Goal: Task Accomplishment & Management: Use online tool/utility

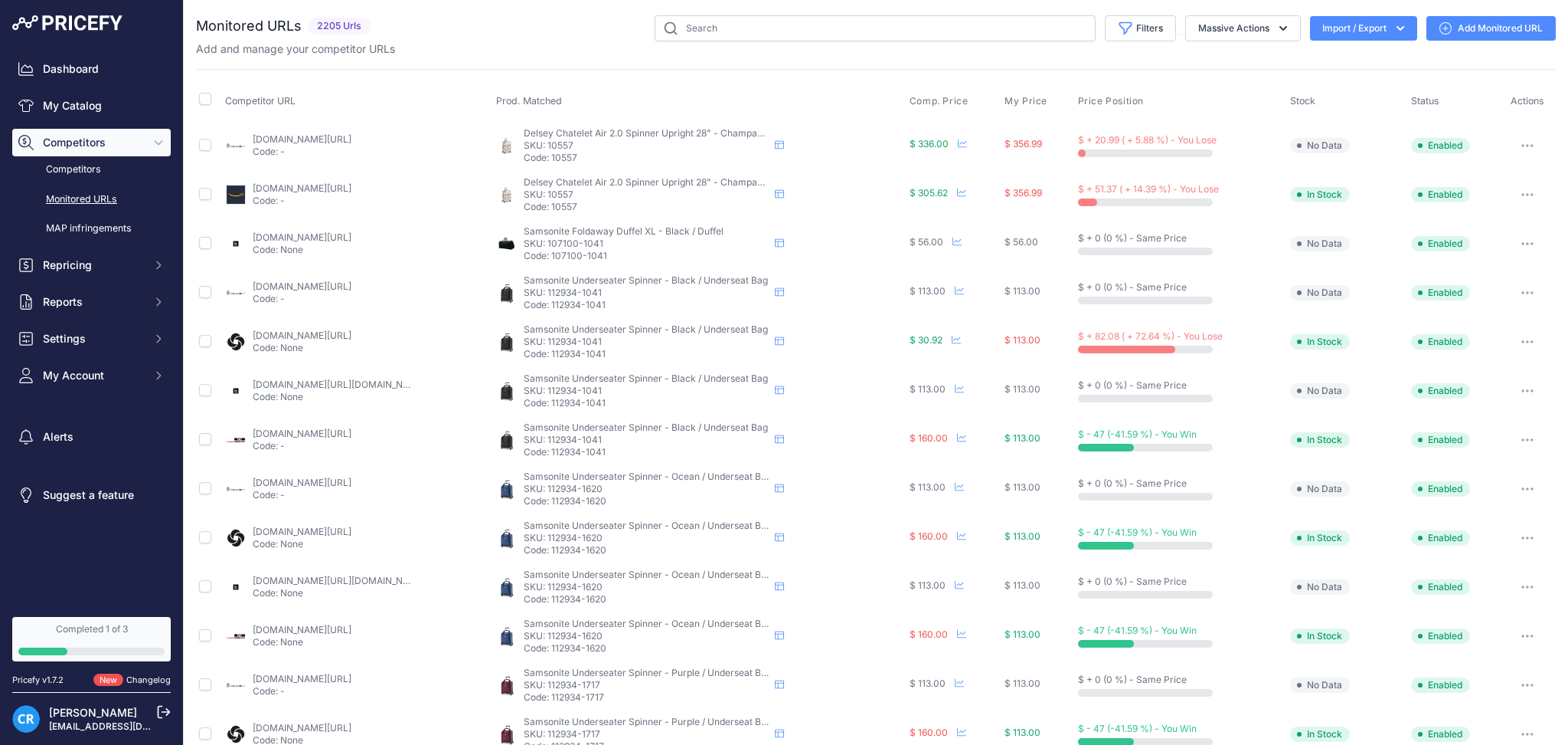
click at [77, 186] on link "Monitored URLs" at bounding box center [91, 199] width 159 height 27
click at [1343, 36] on button "Import / Export" at bounding box center [1363, 28] width 107 height 25
click at [1323, 82] on div "Export" at bounding box center [1361, 88] width 123 height 27
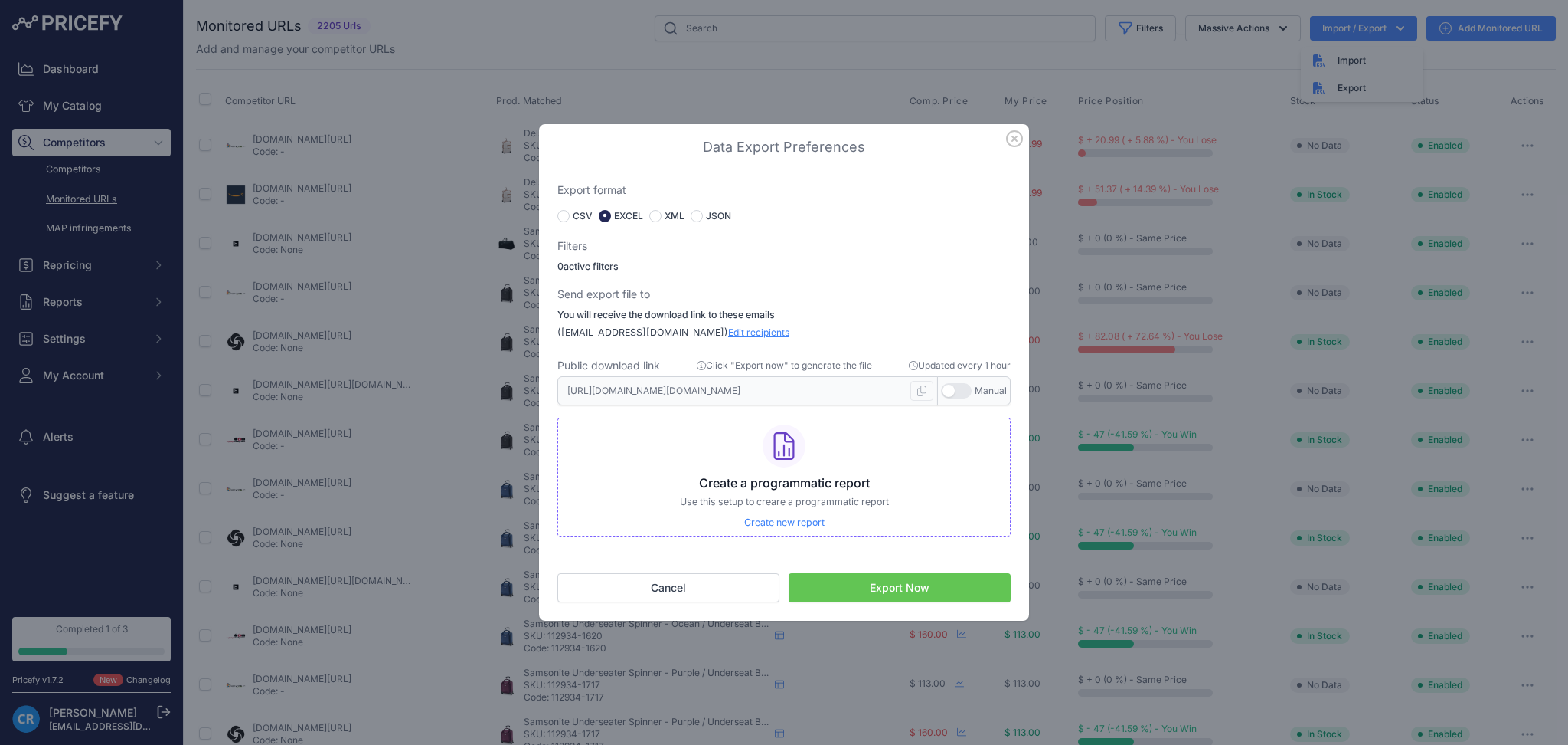
click at [886, 590] on button "Export Now" at bounding box center [899, 588] width 222 height 29
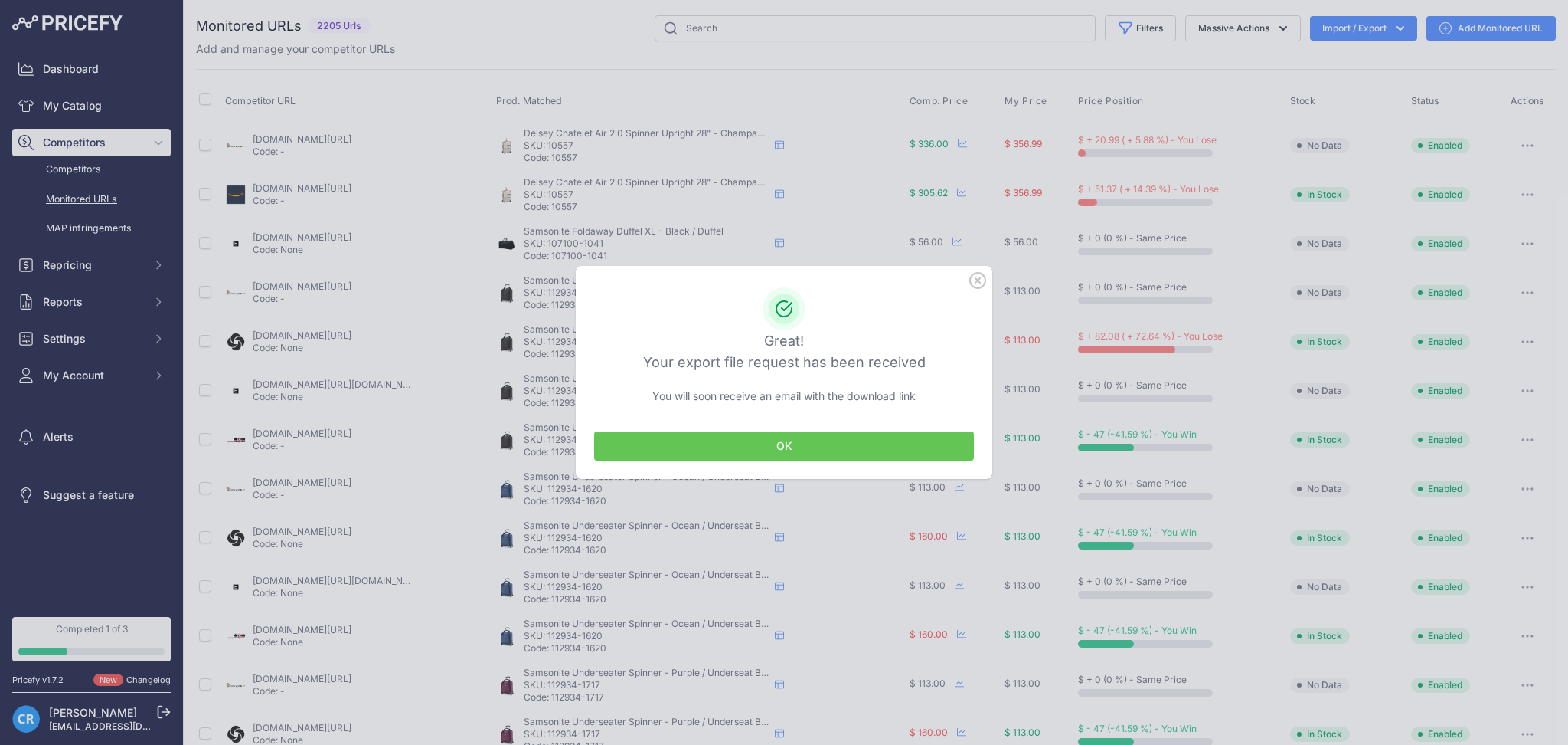
click at [804, 439] on button "OK" at bounding box center [784, 446] width 380 height 29
